Goal: Task Accomplishment & Management: Manage account settings

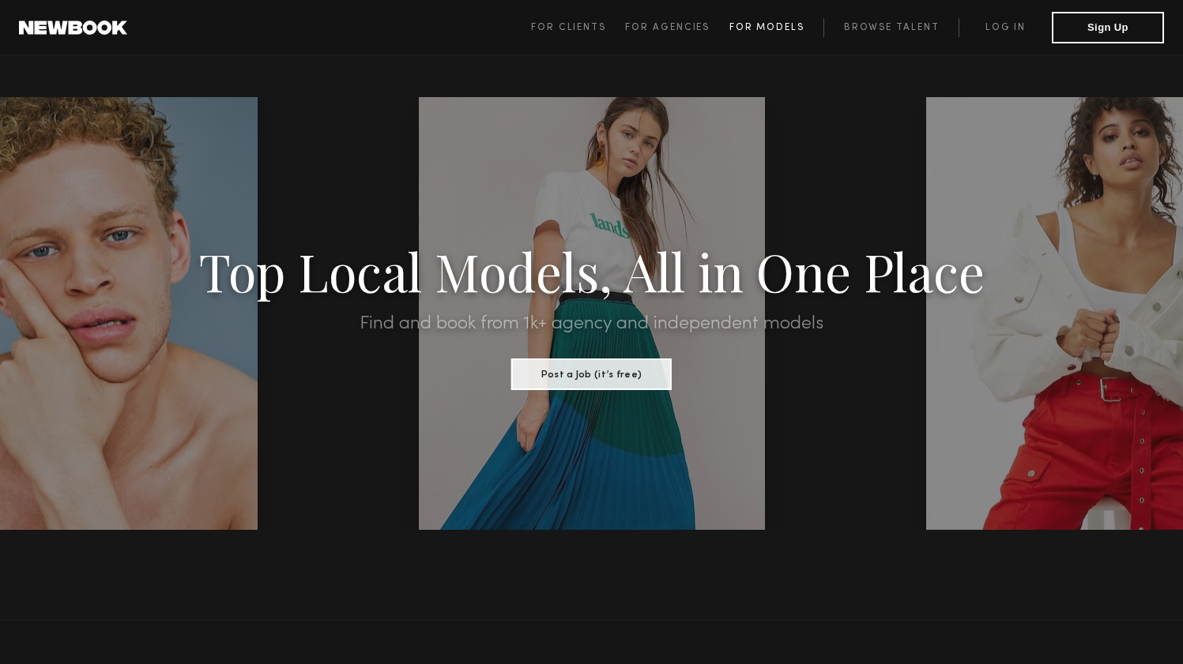
click at [744, 22] on link "For Models" at bounding box center [776, 27] width 95 height 19
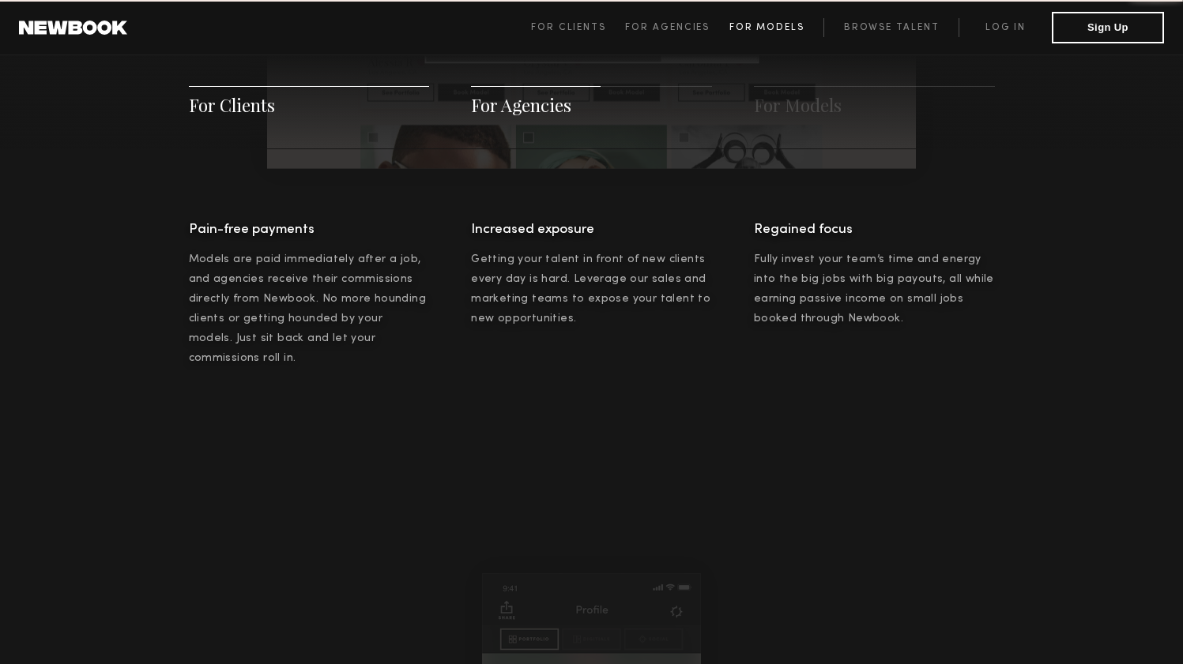
scroll to position [2274, 0]
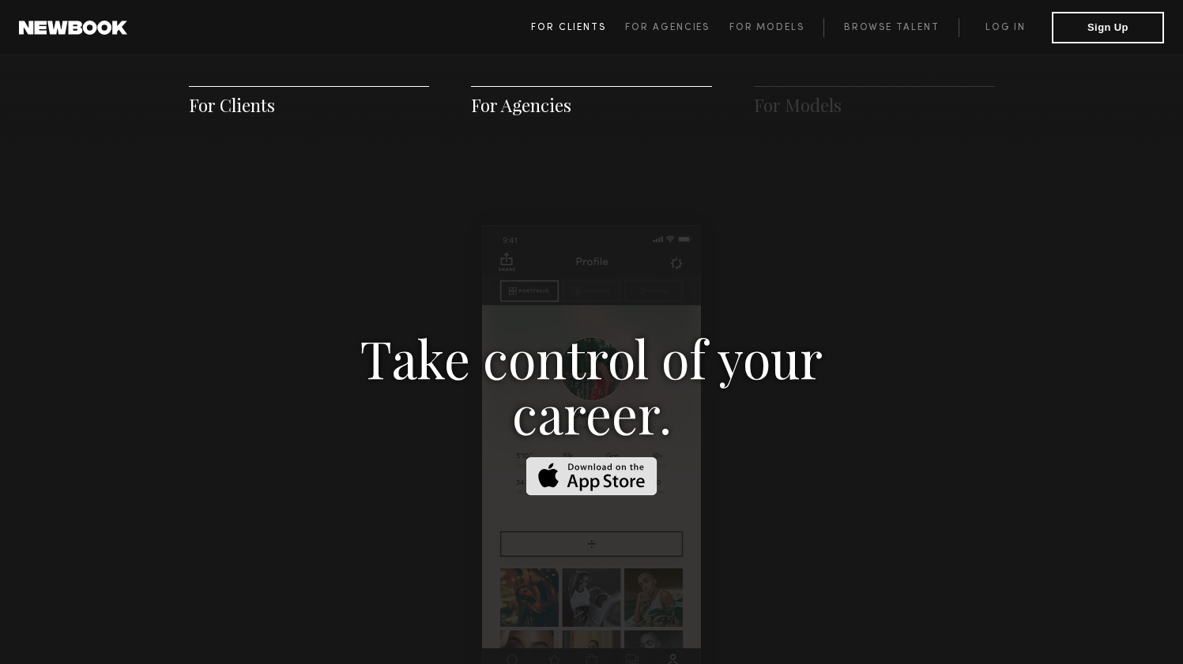
click at [557, 25] on span "For Clients" at bounding box center [568, 27] width 75 height 9
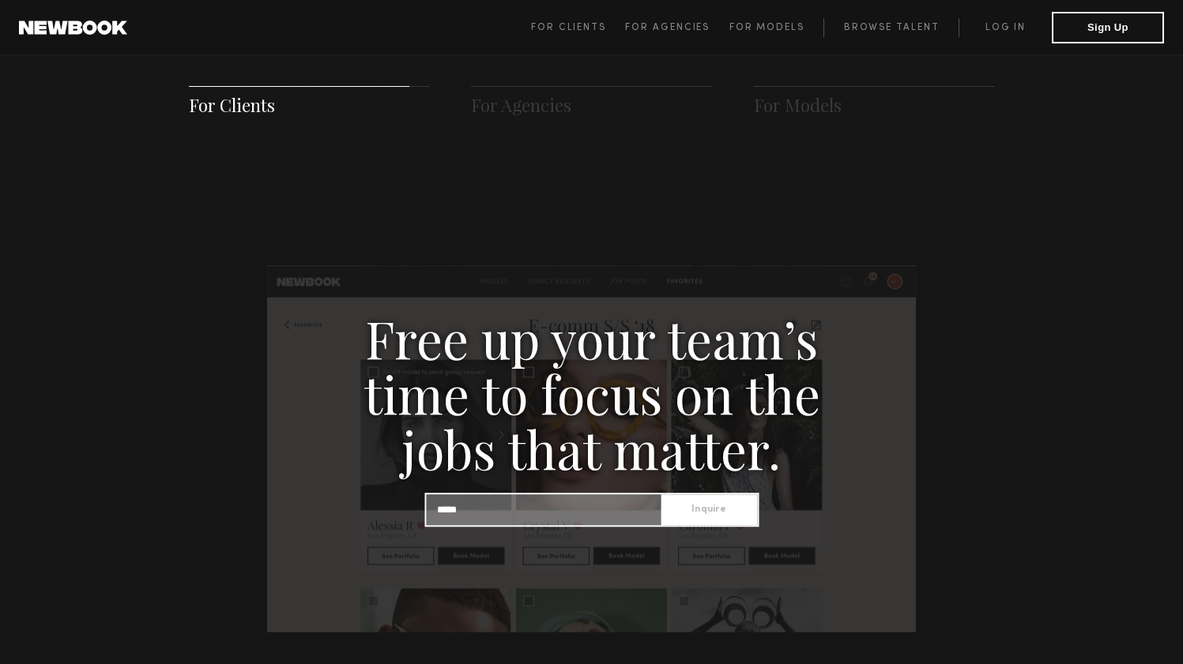
scroll to position [1603, 0]
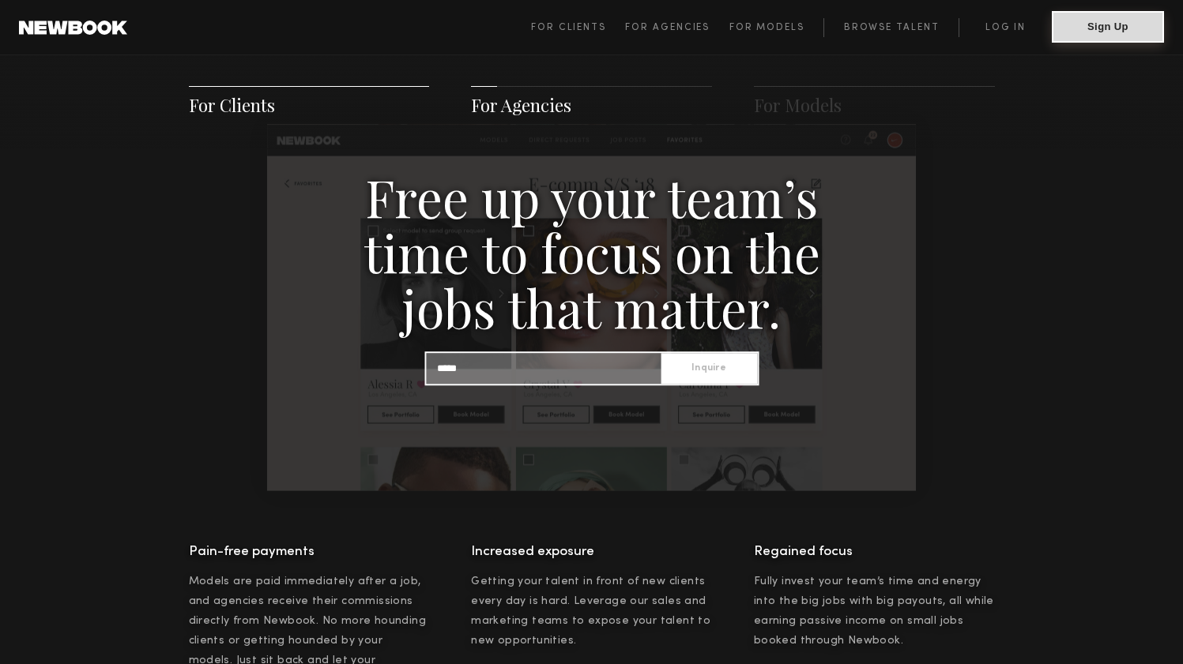
click at [1097, 17] on button "Sign Up" at bounding box center [1108, 27] width 112 height 32
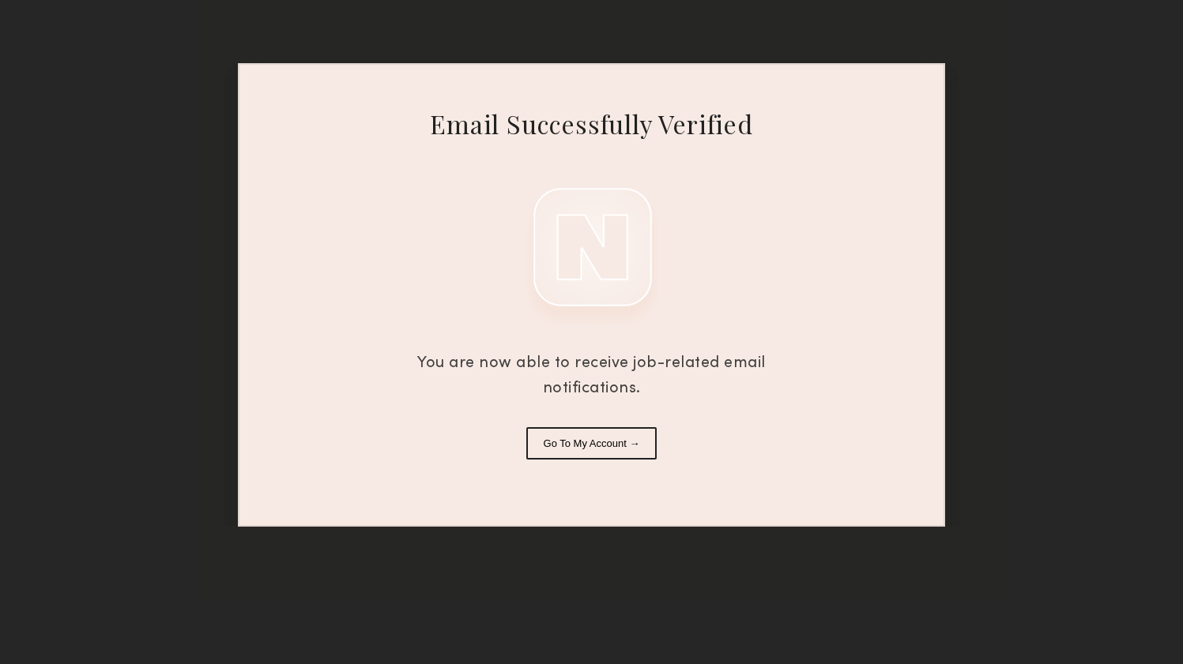
click at [584, 446] on button "Go To My Account →" at bounding box center [591, 443] width 131 height 32
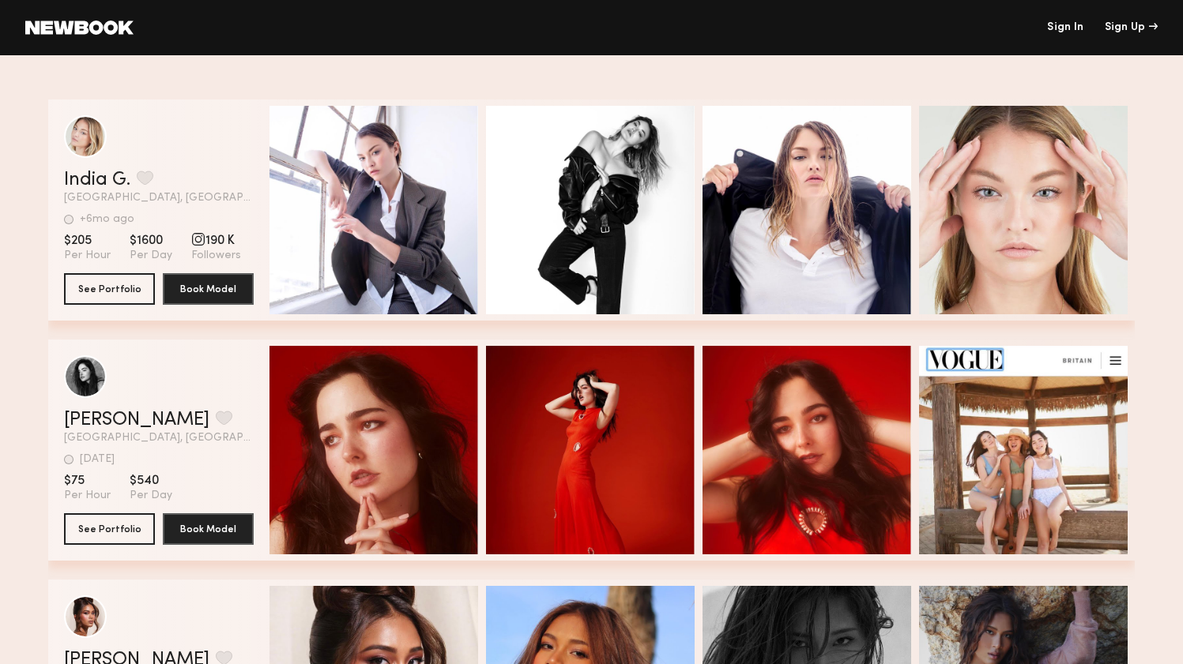
click at [77, 22] on link at bounding box center [79, 28] width 108 height 14
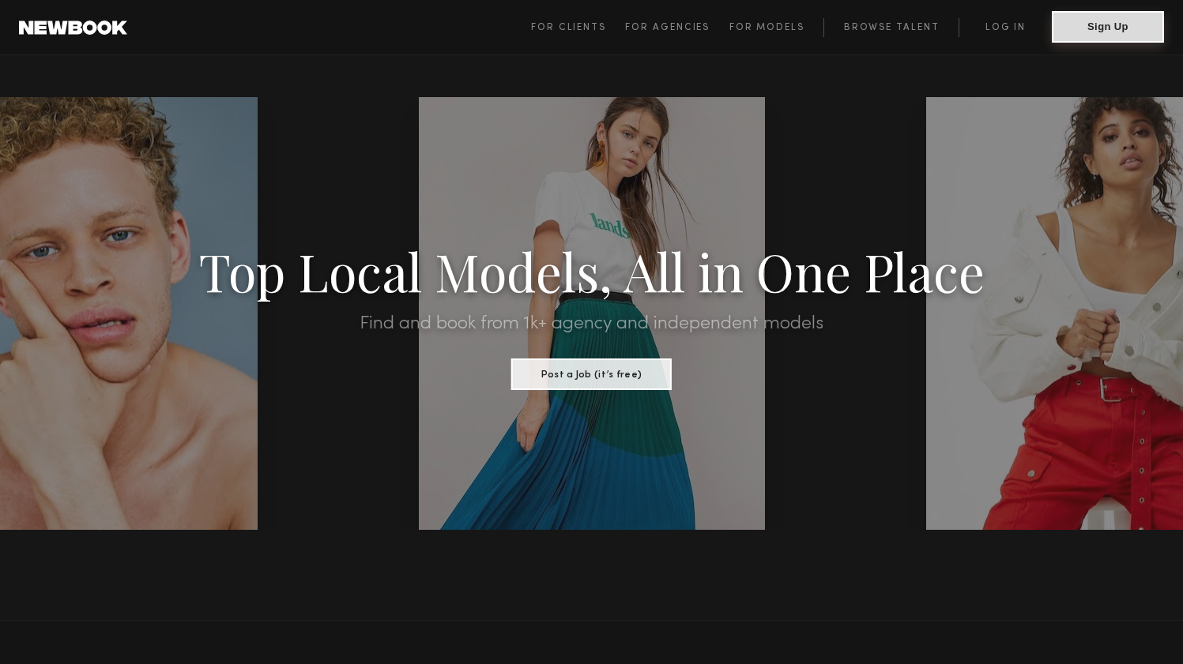
click at [1068, 30] on button "Sign Up" at bounding box center [1108, 27] width 112 height 32
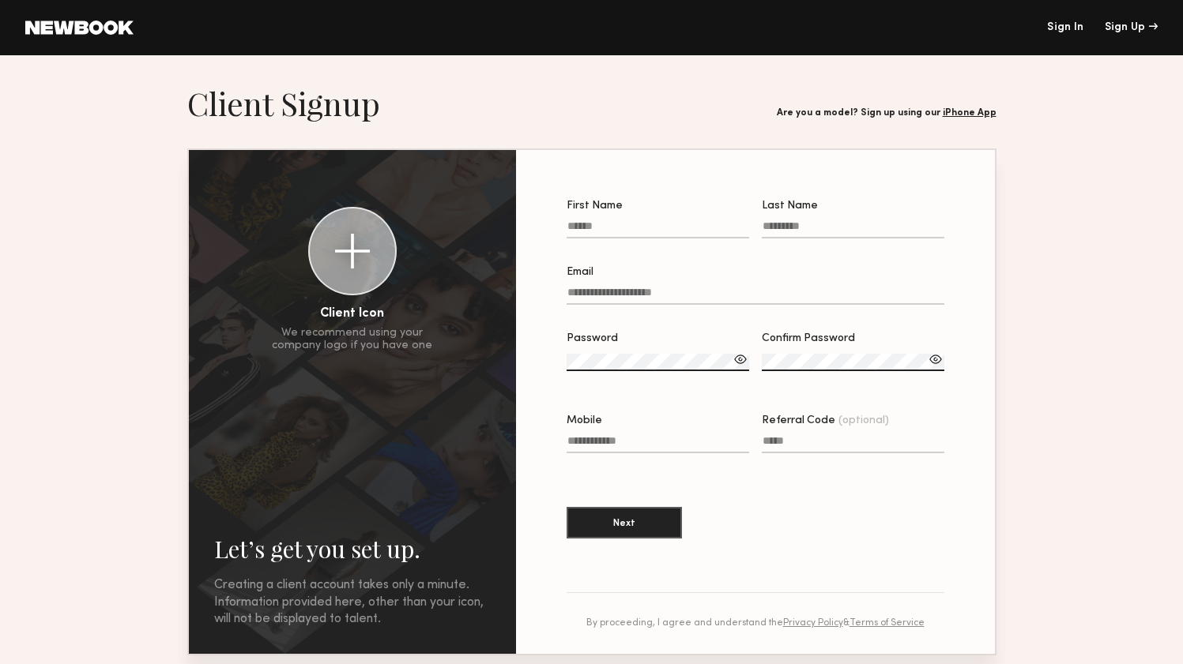
click at [1067, 25] on link "Sign In" at bounding box center [1065, 27] width 36 height 11
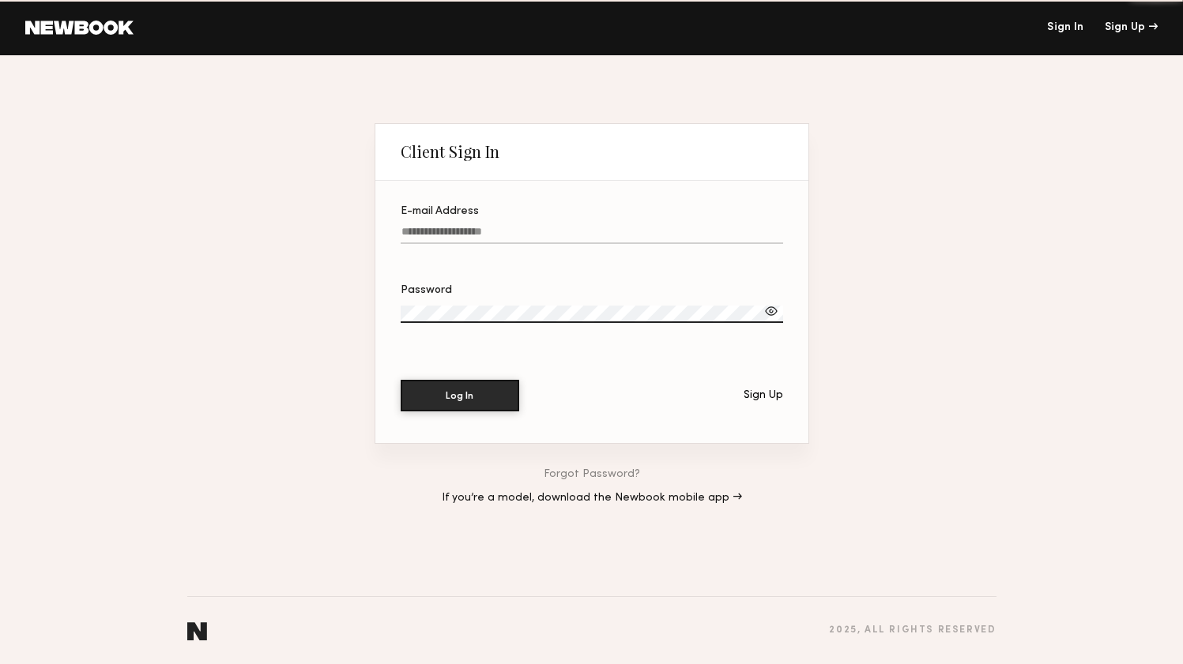
type input "**********"
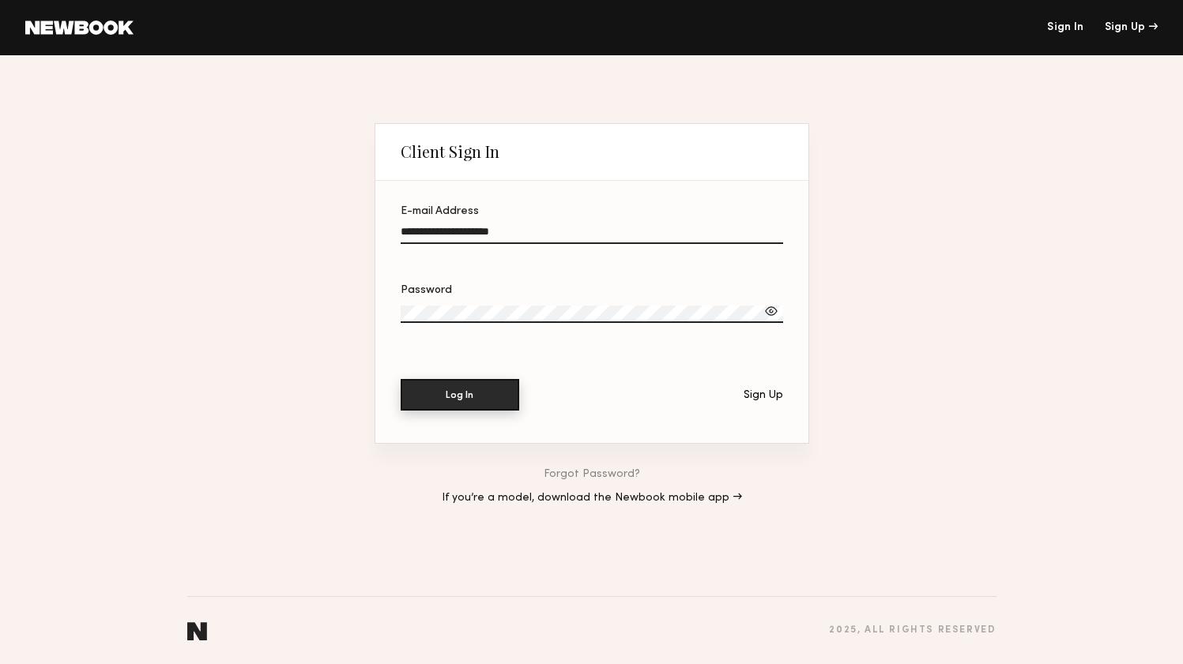
click at [457, 405] on button "Log In" at bounding box center [460, 395] width 119 height 32
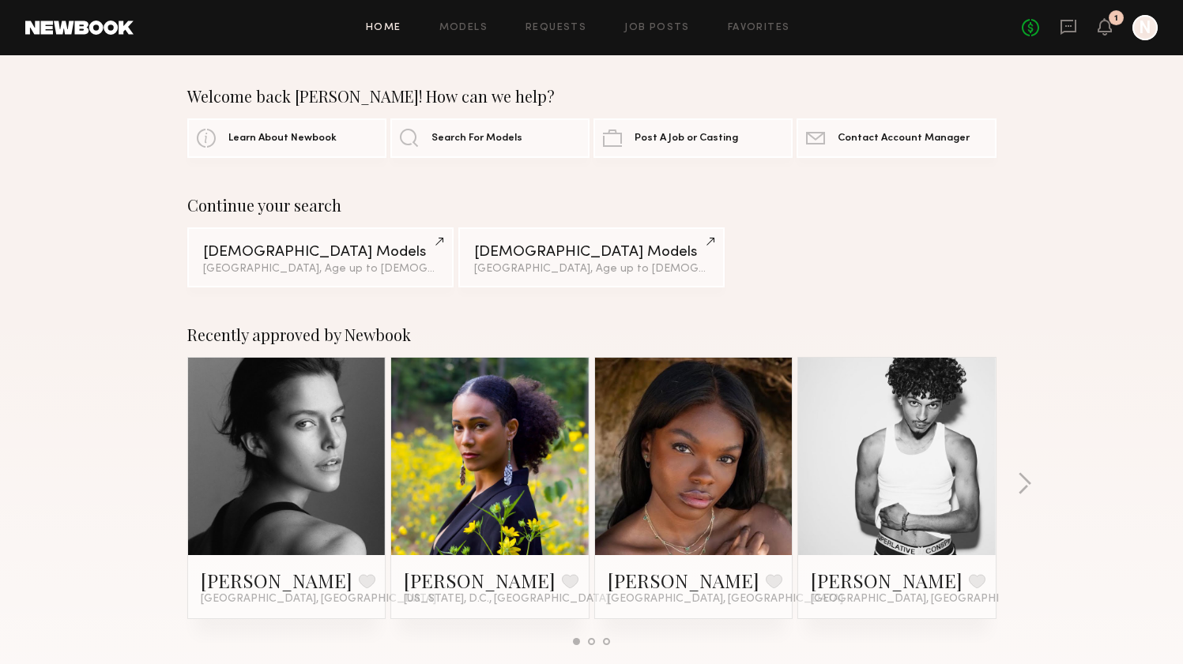
click at [1068, 36] on link at bounding box center [1068, 28] width 17 height 20
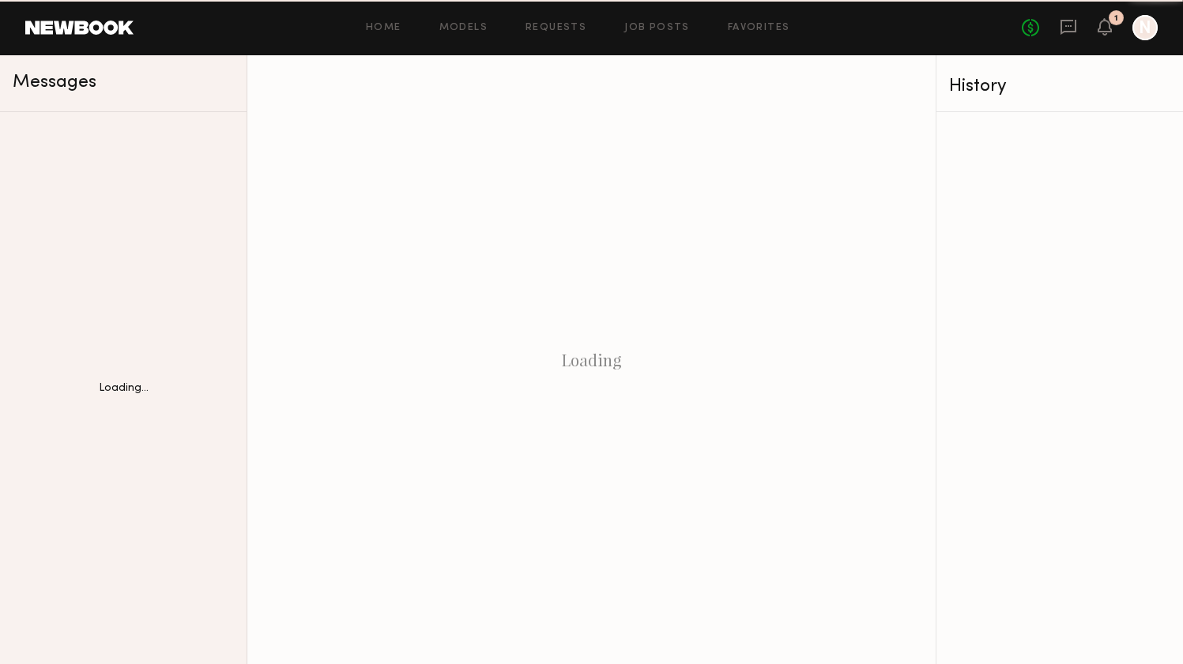
click at [1068, 36] on link at bounding box center [1068, 28] width 17 height 20
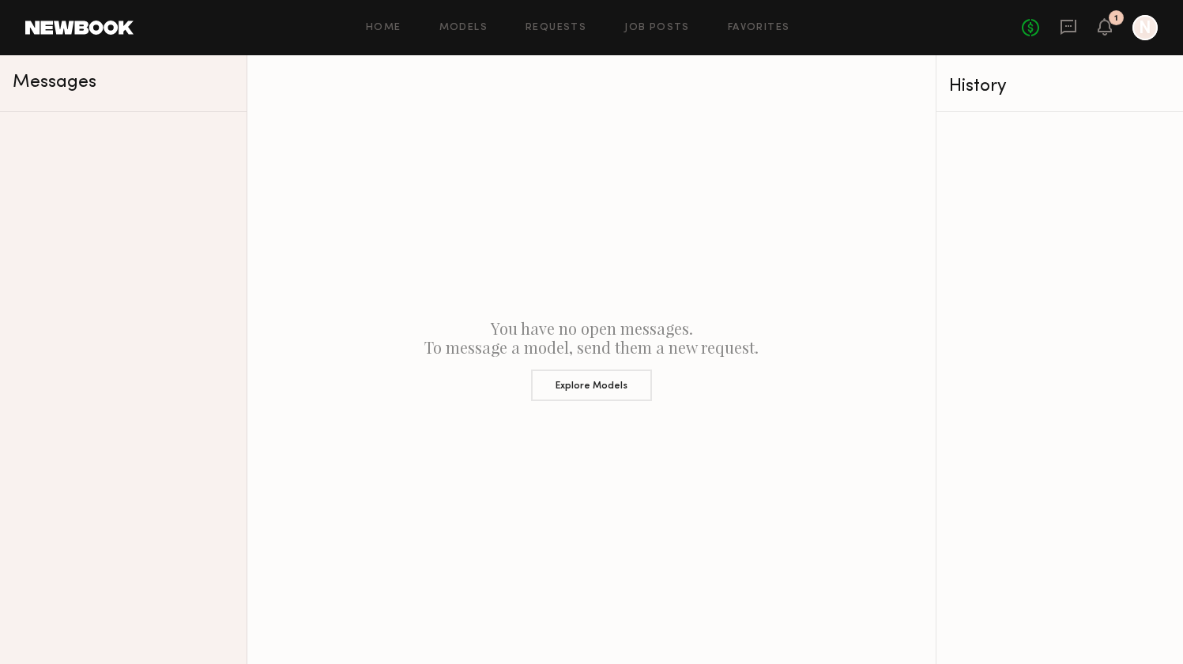
click at [1139, 32] on div at bounding box center [1144, 27] width 25 height 25
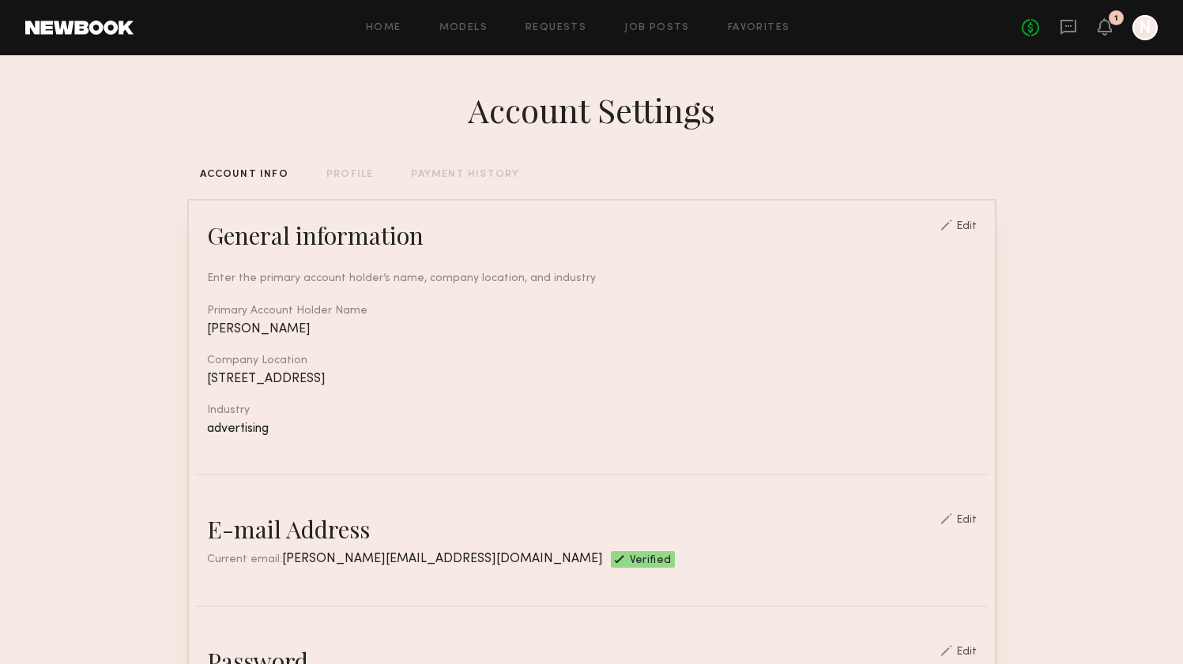
click at [349, 171] on div "PROFILE" at bounding box center [349, 175] width 47 height 10
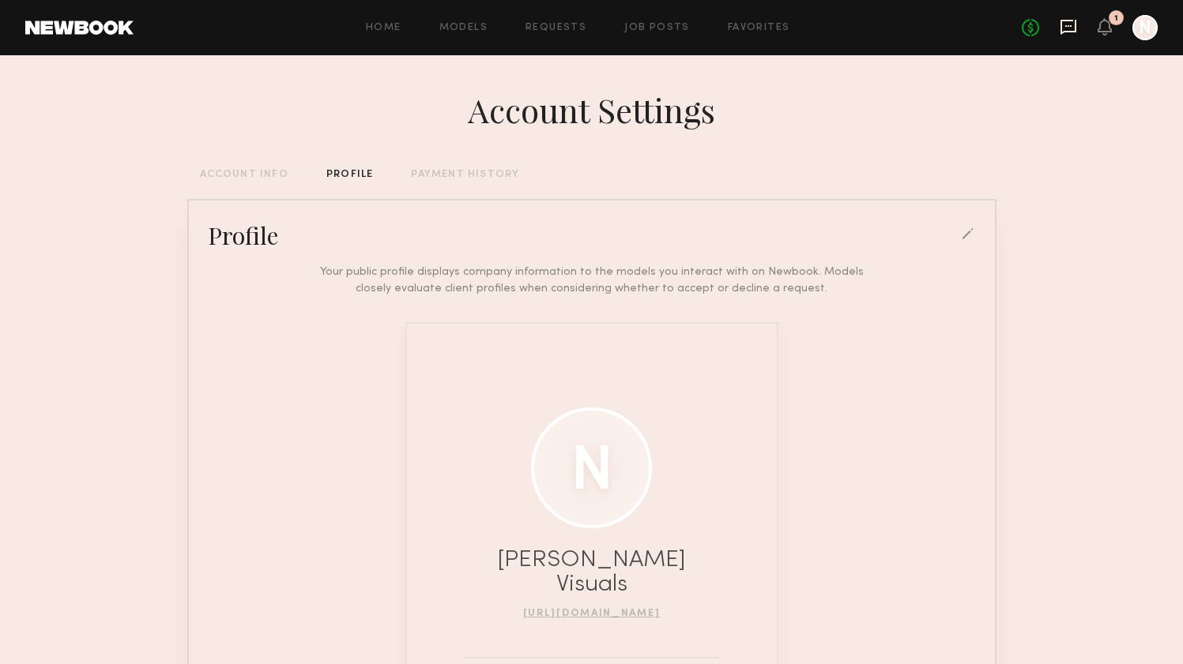
click at [1065, 25] on icon at bounding box center [1068, 26] width 6 height 2
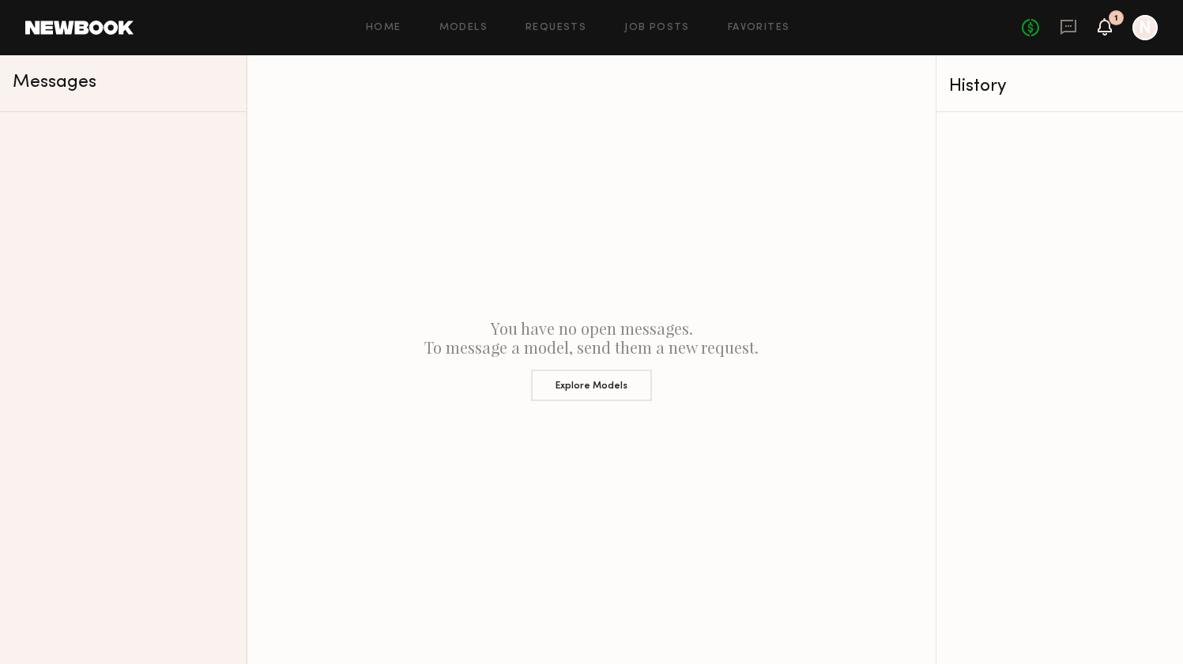
click at [1098, 30] on icon at bounding box center [1104, 26] width 13 height 11
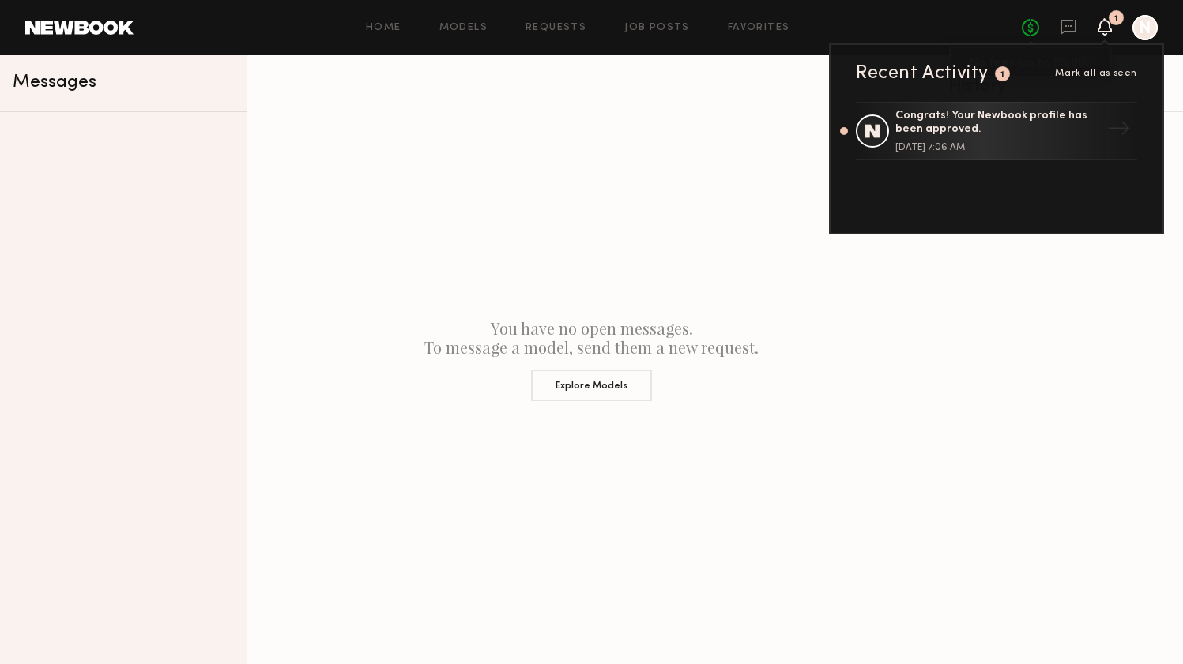
click at [1030, 24] on link "No fees up to $5,000" at bounding box center [1030, 27] width 17 height 17
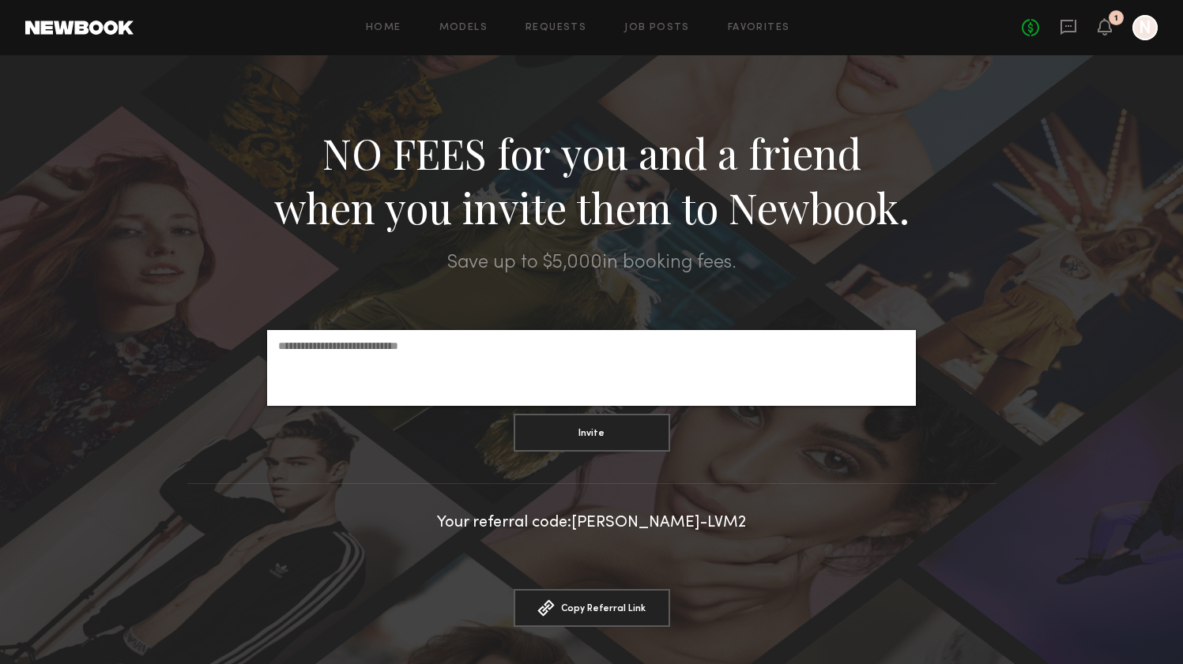
scroll to position [50, 0]
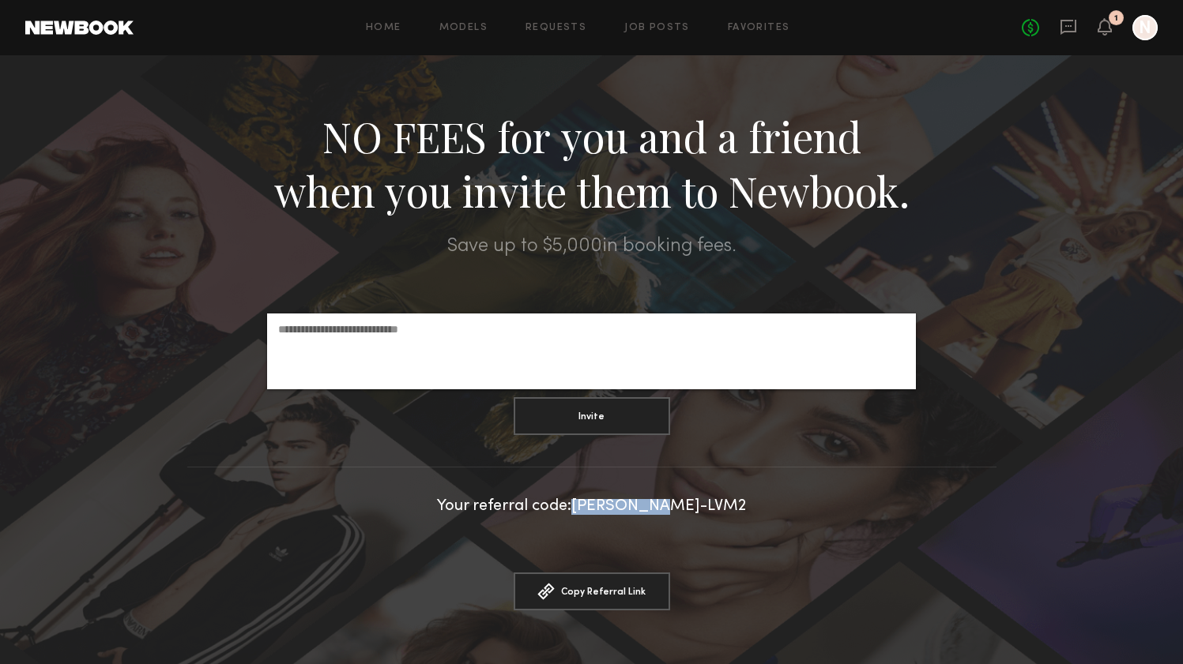
drag, startPoint x: 612, startPoint y: 509, endPoint x: 723, endPoint y: 508, distance: 110.6
click at [723, 508] on div "Your referral code: [PERSON_NAME]-LVM2" at bounding box center [591, 507] width 1183 height 16
copy div "[PERSON_NAME]-LVM2"
click at [744, 468] on div at bounding box center [591, 467] width 809 height 1
